Goal: Task Accomplishment & Management: Use online tool/utility

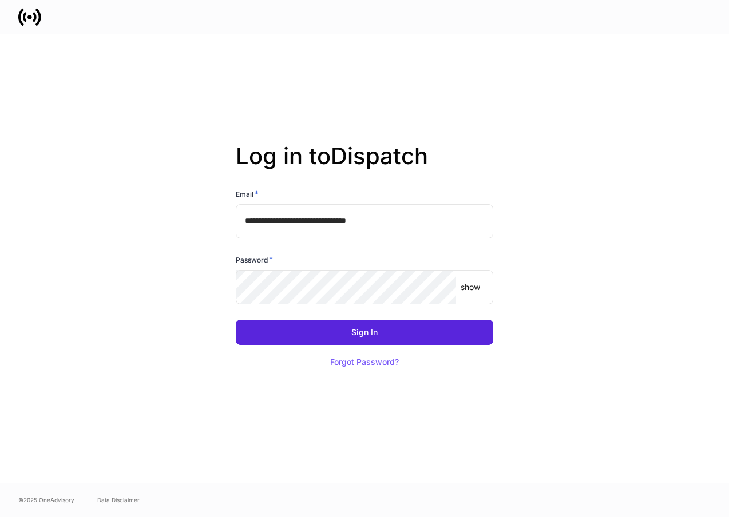
click at [422, 228] on input "**********" at bounding box center [365, 221] width 258 height 34
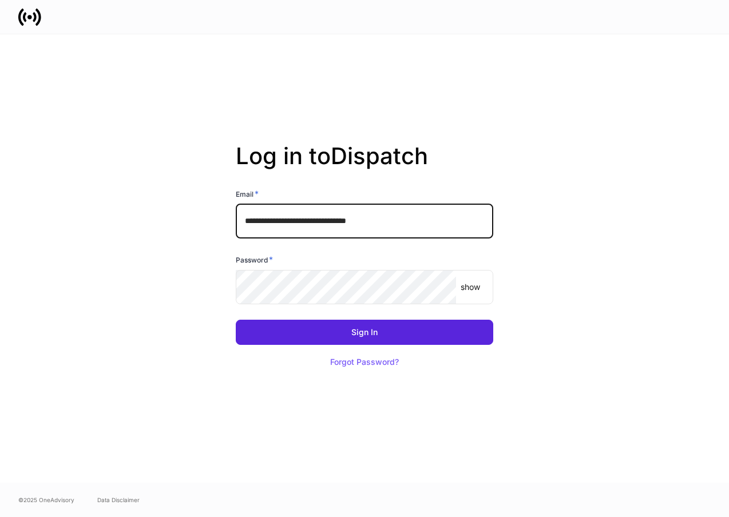
type input "**********"
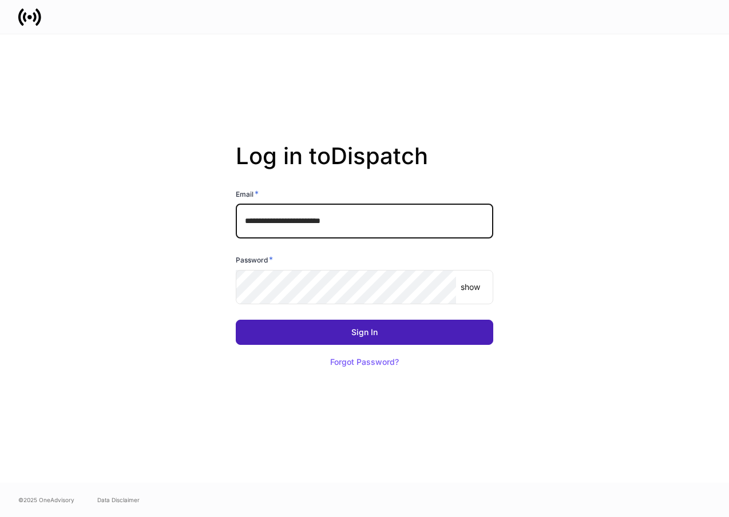
click at [361, 336] on div "Sign In" at bounding box center [364, 332] width 26 height 8
